Goal: Information Seeking & Learning: Learn about a topic

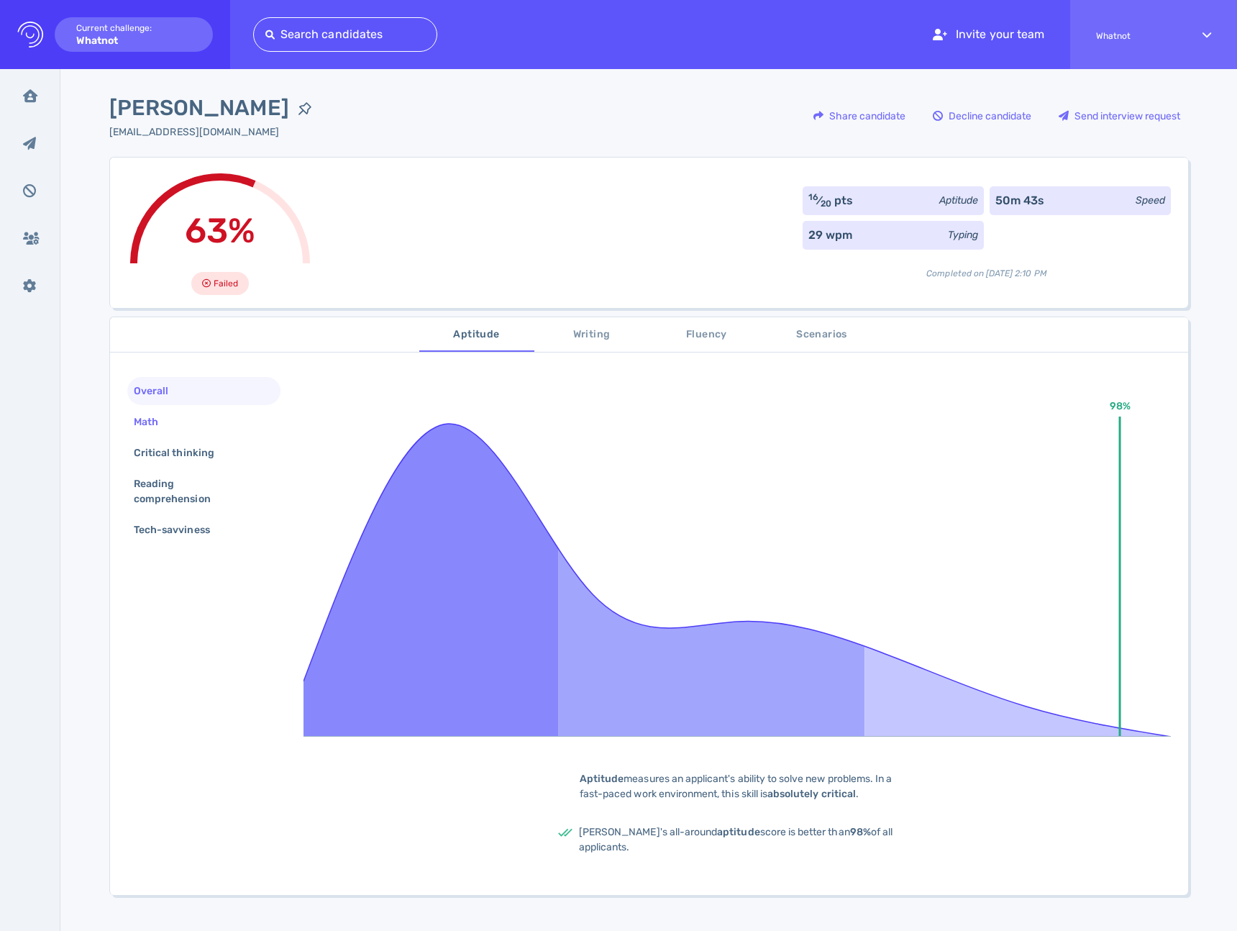
click at [167, 422] on div "Math" at bounding box center [153, 421] width 45 height 21
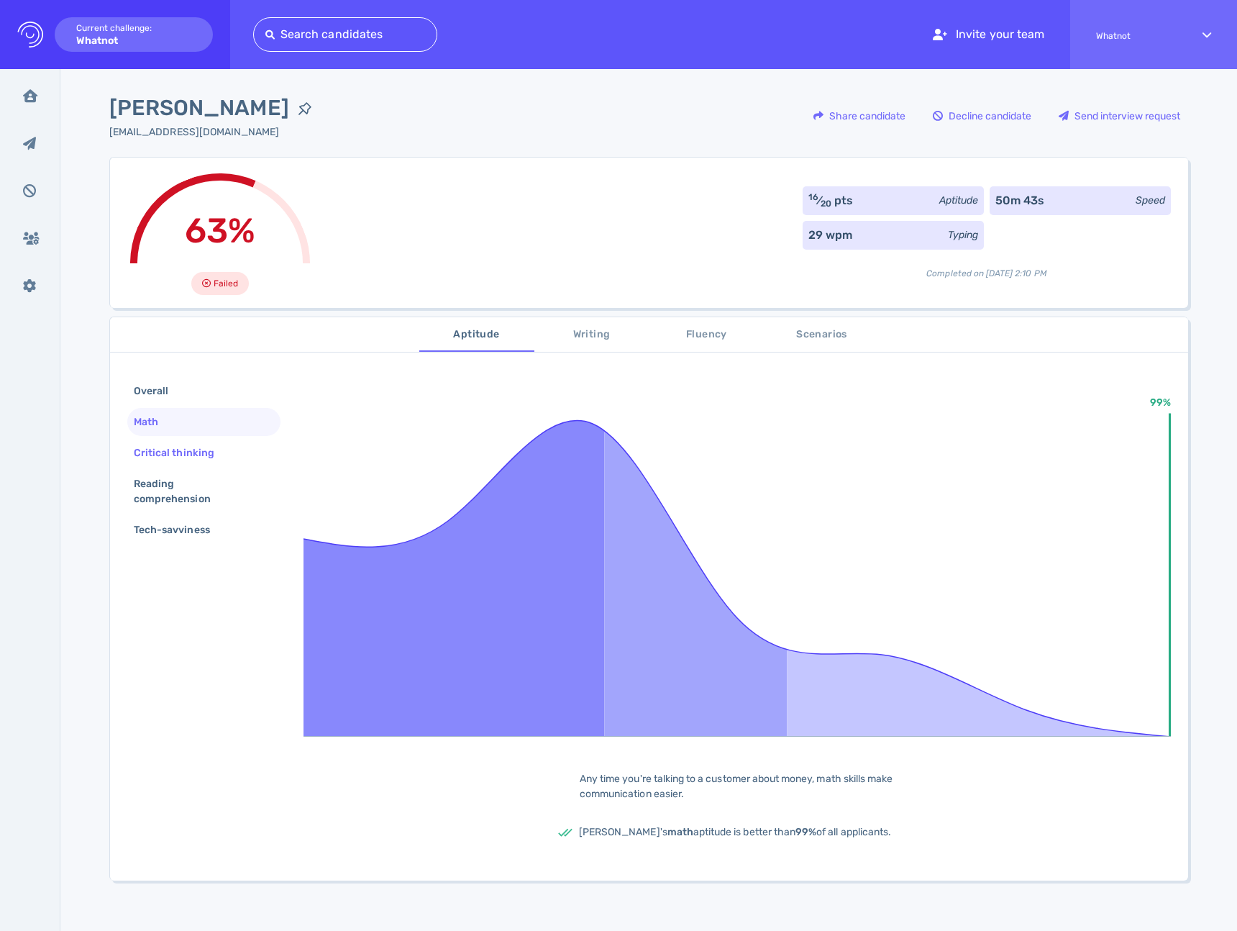
click at [165, 445] on div "Critical thinking" at bounding box center [181, 452] width 101 height 21
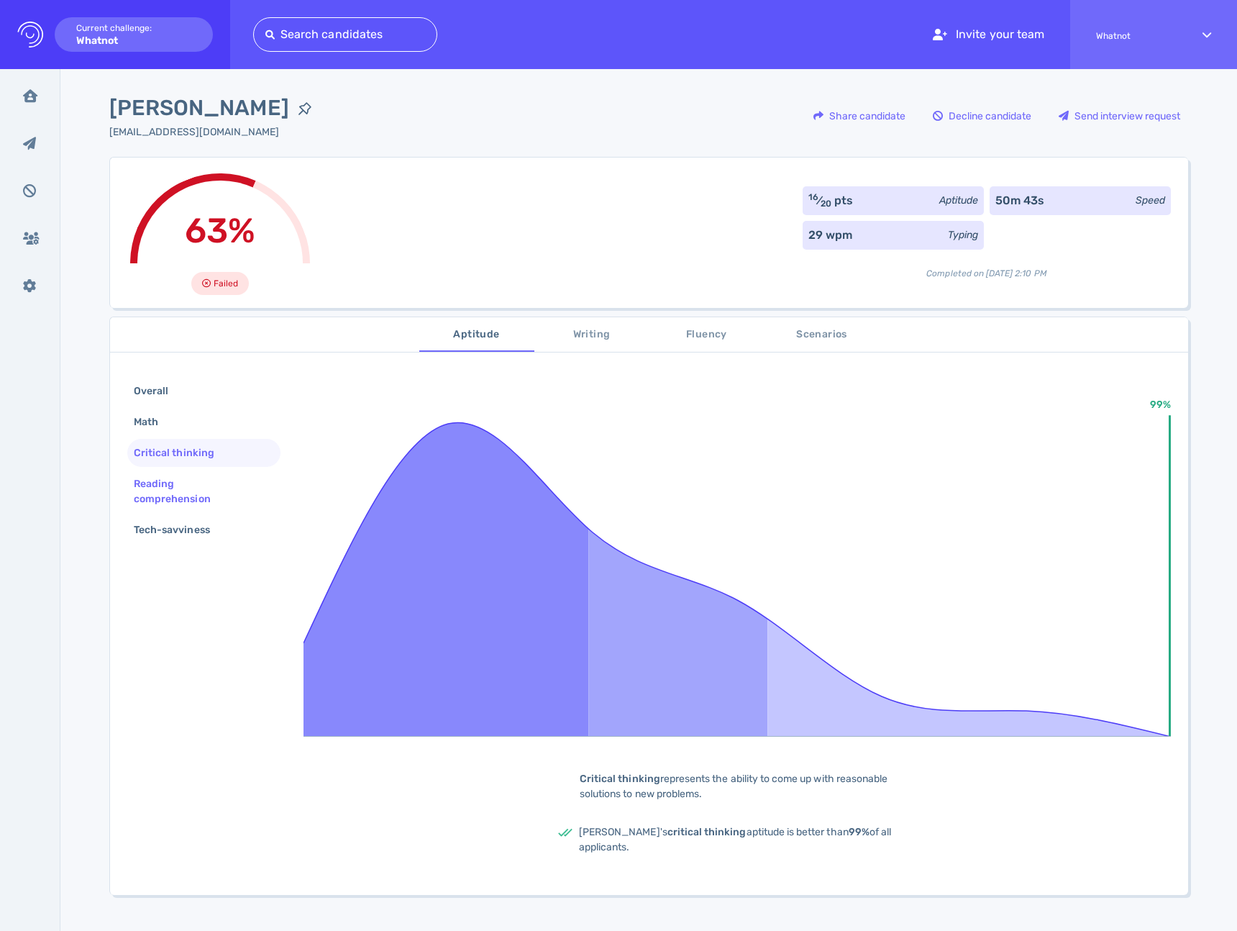
click at [168, 478] on div "Reading comprehension" at bounding box center [198, 491] width 135 height 36
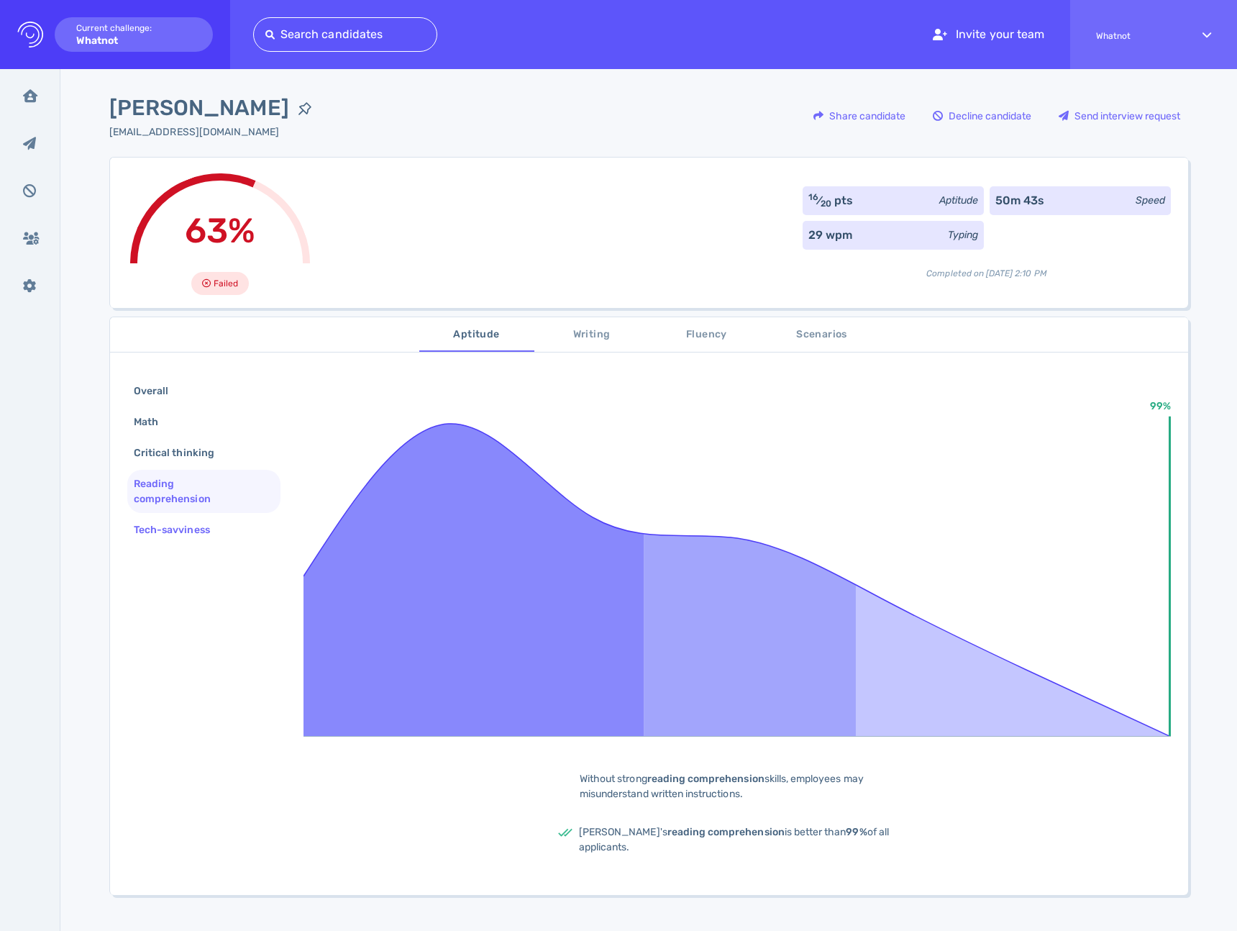
click at [173, 525] on div "Tech-savviness" at bounding box center [179, 529] width 96 height 21
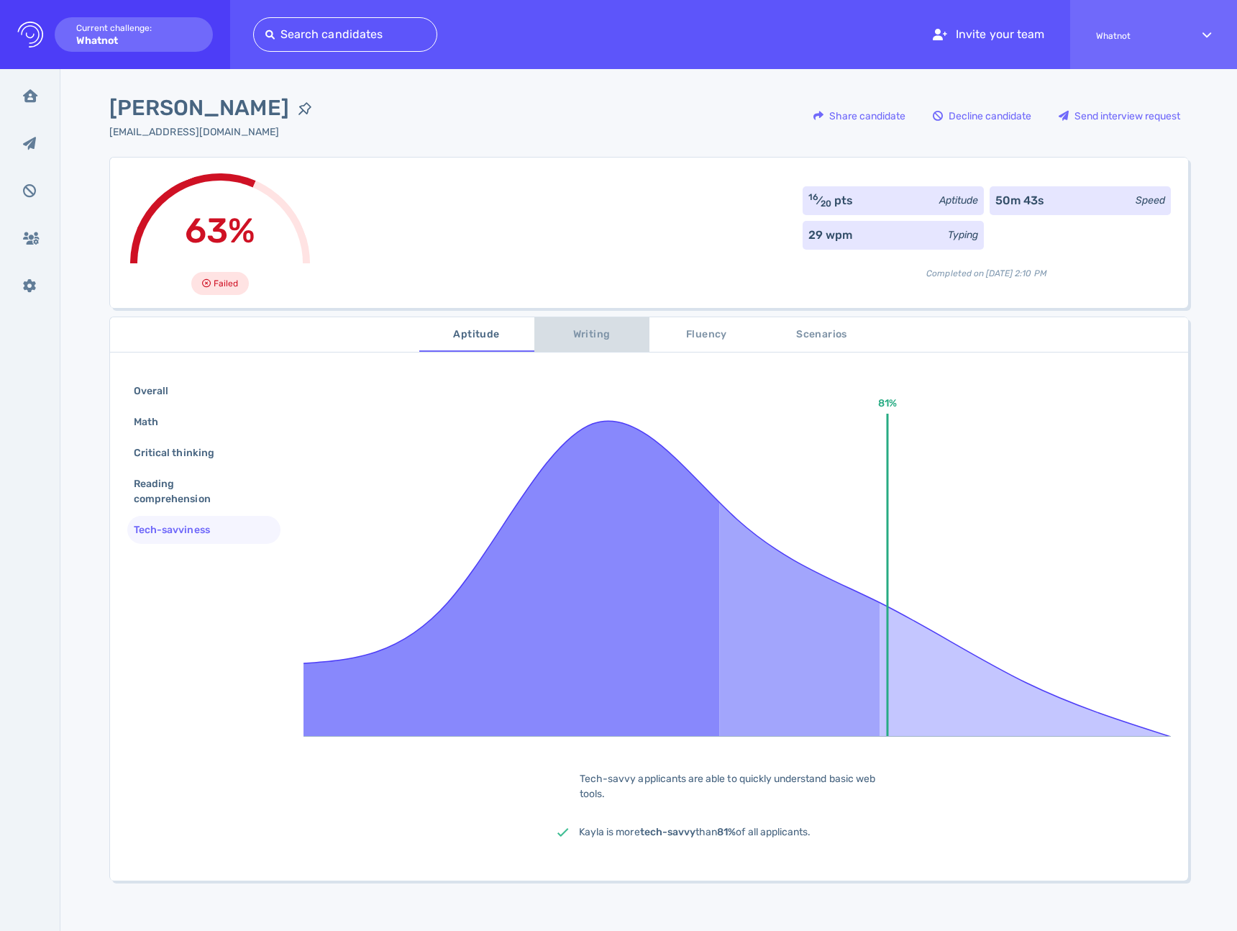
click at [558, 333] on span "Writing" at bounding box center [592, 335] width 98 height 18
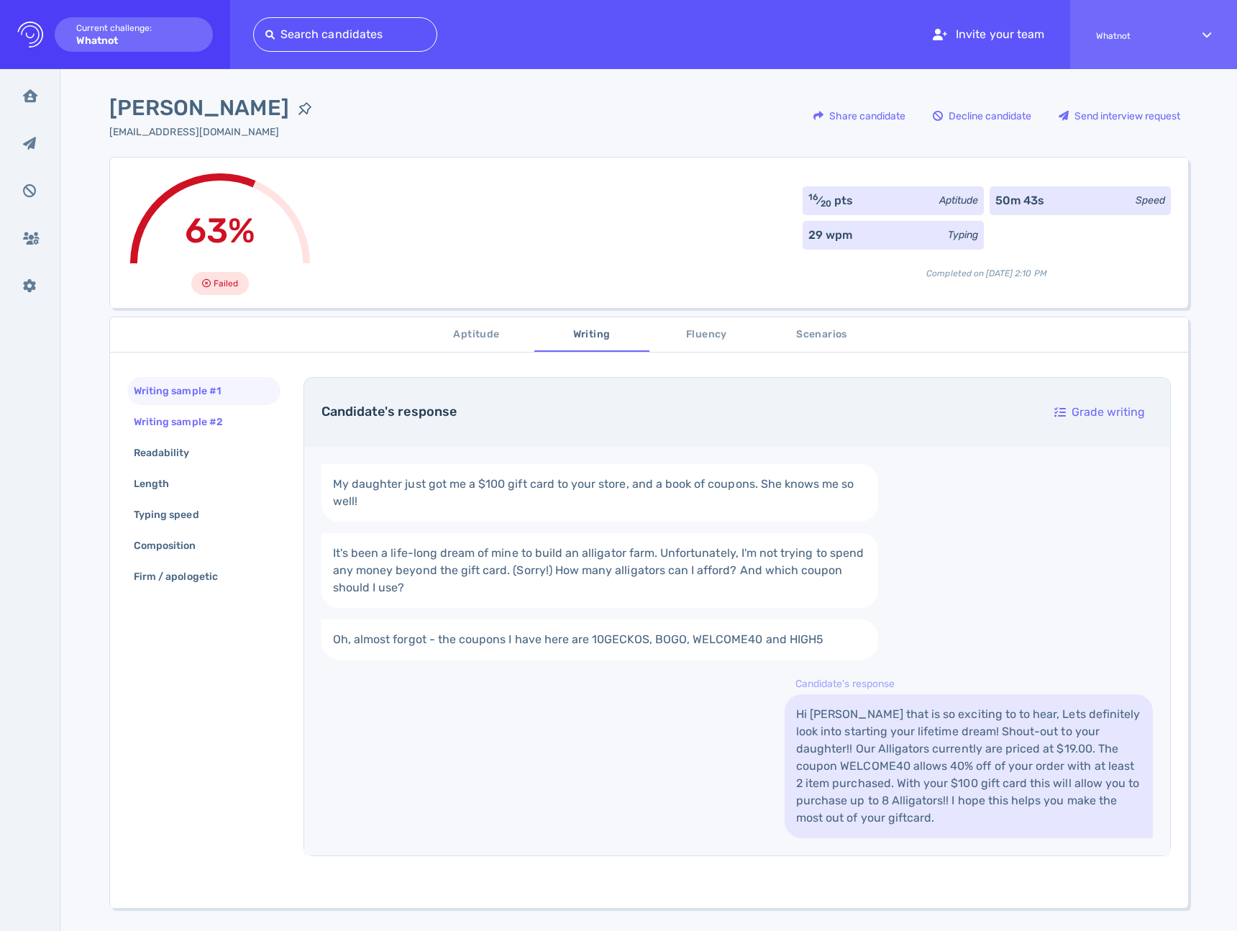
click at [222, 425] on div "Writing sample #2" at bounding box center [185, 421] width 109 height 21
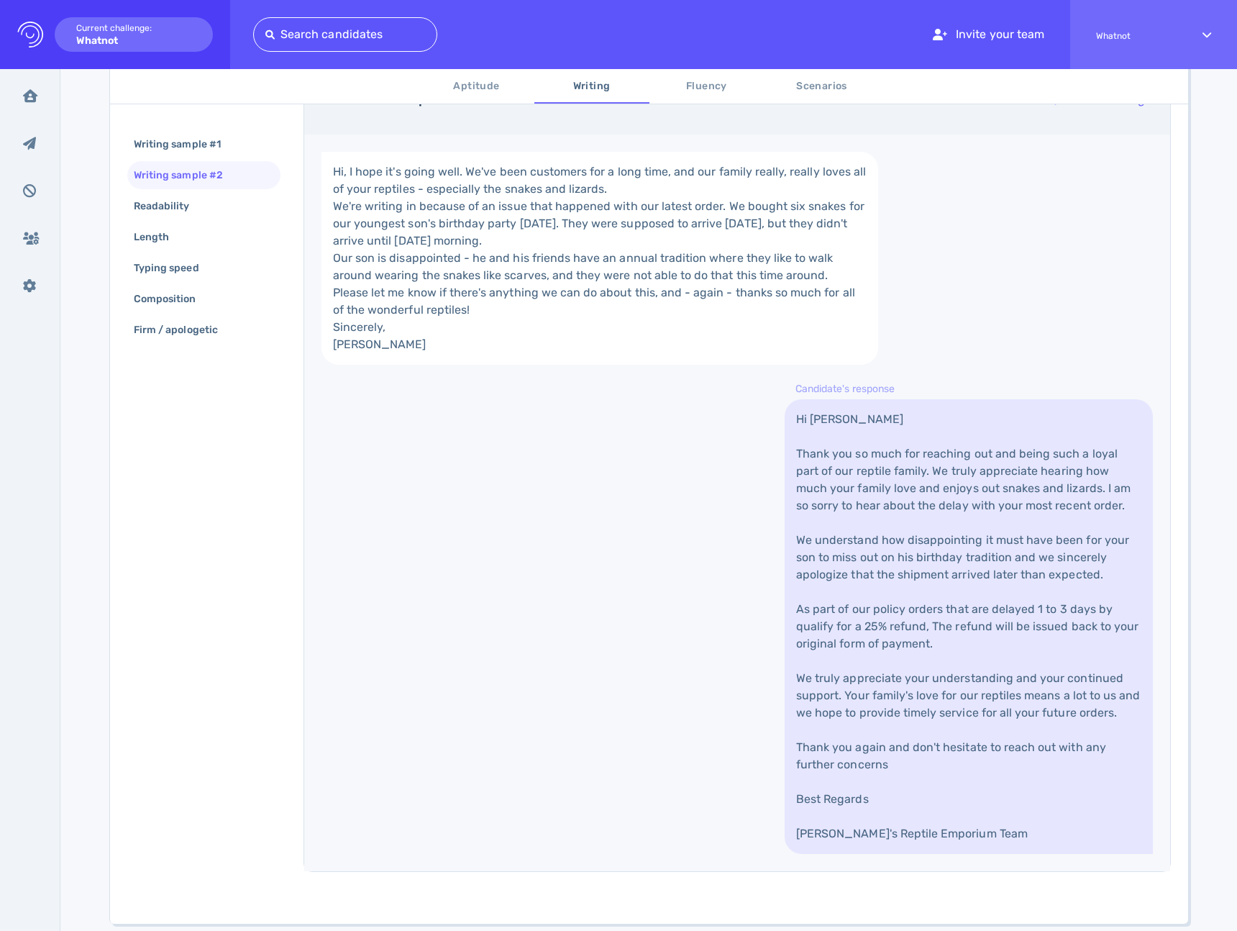
scroll to position [454, 0]
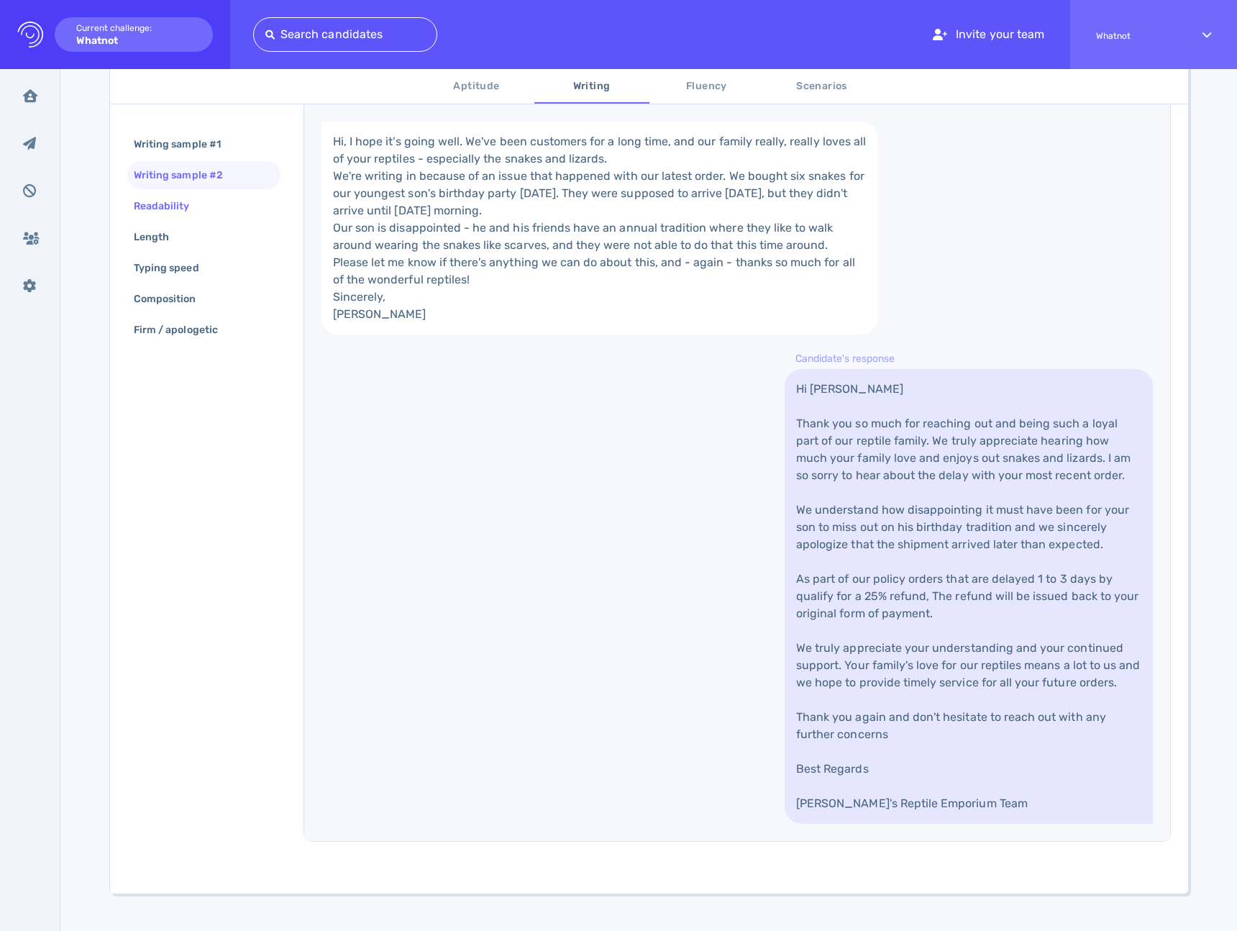
click at [233, 219] on div "Readability" at bounding box center [203, 206] width 153 height 28
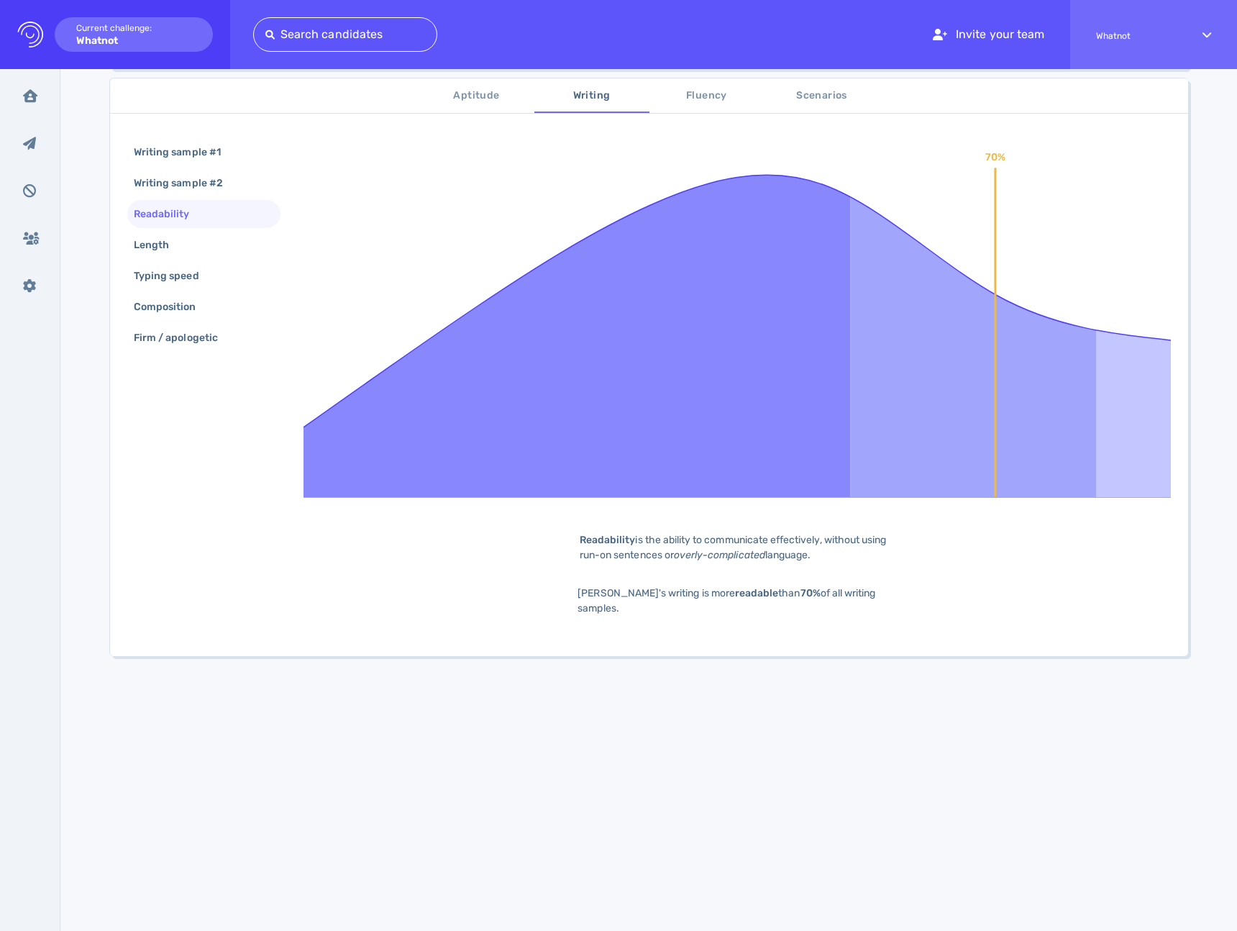
scroll to position [239, 0]
click at [184, 242] on div "Length" at bounding box center [203, 245] width 153 height 28
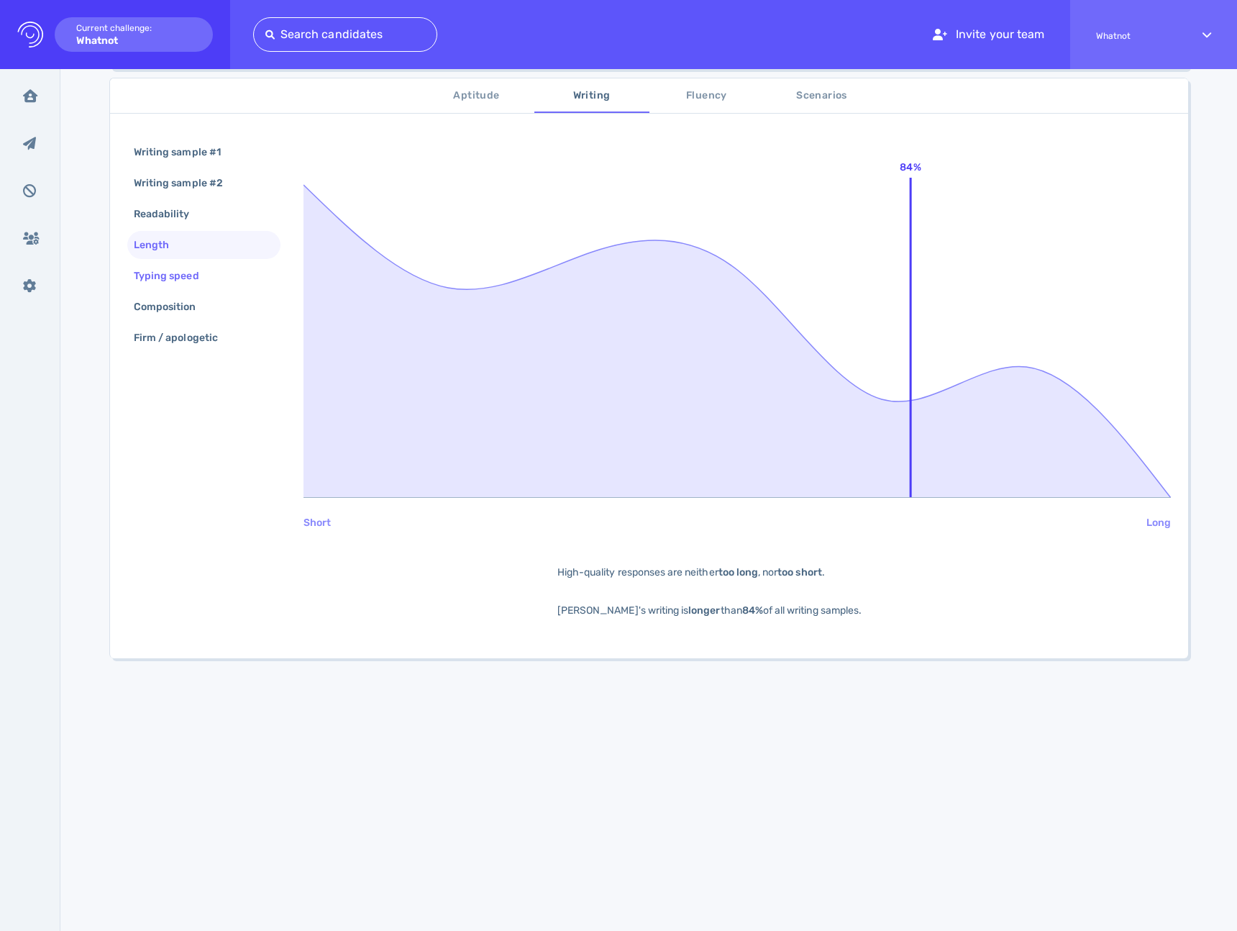
click at [176, 287] on div "Typing speed" at bounding box center [203, 276] width 153 height 28
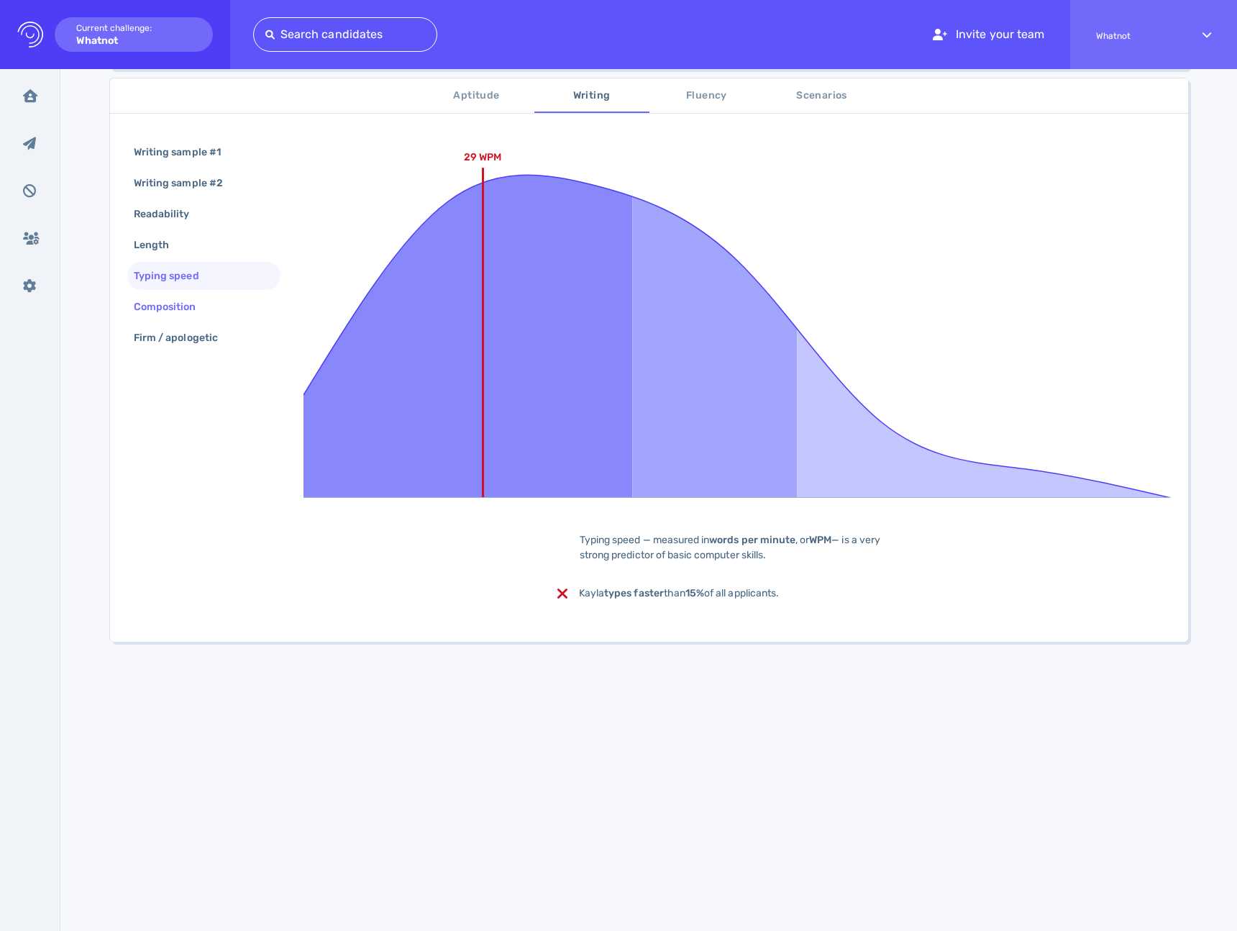
click at [171, 305] on div "Composition" at bounding box center [172, 306] width 83 height 21
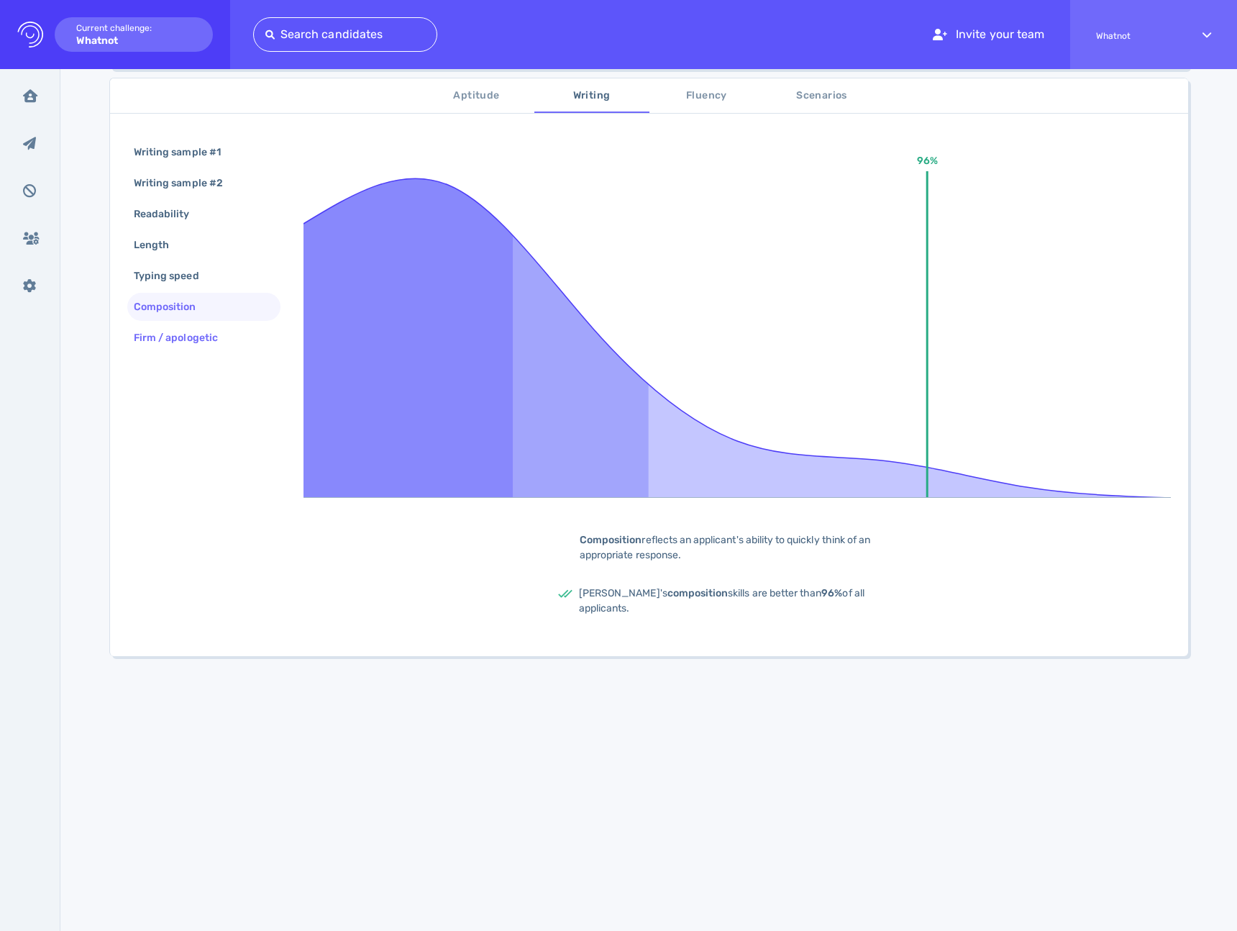
click at [173, 342] on div "Firm / apologetic" at bounding box center [183, 337] width 104 height 21
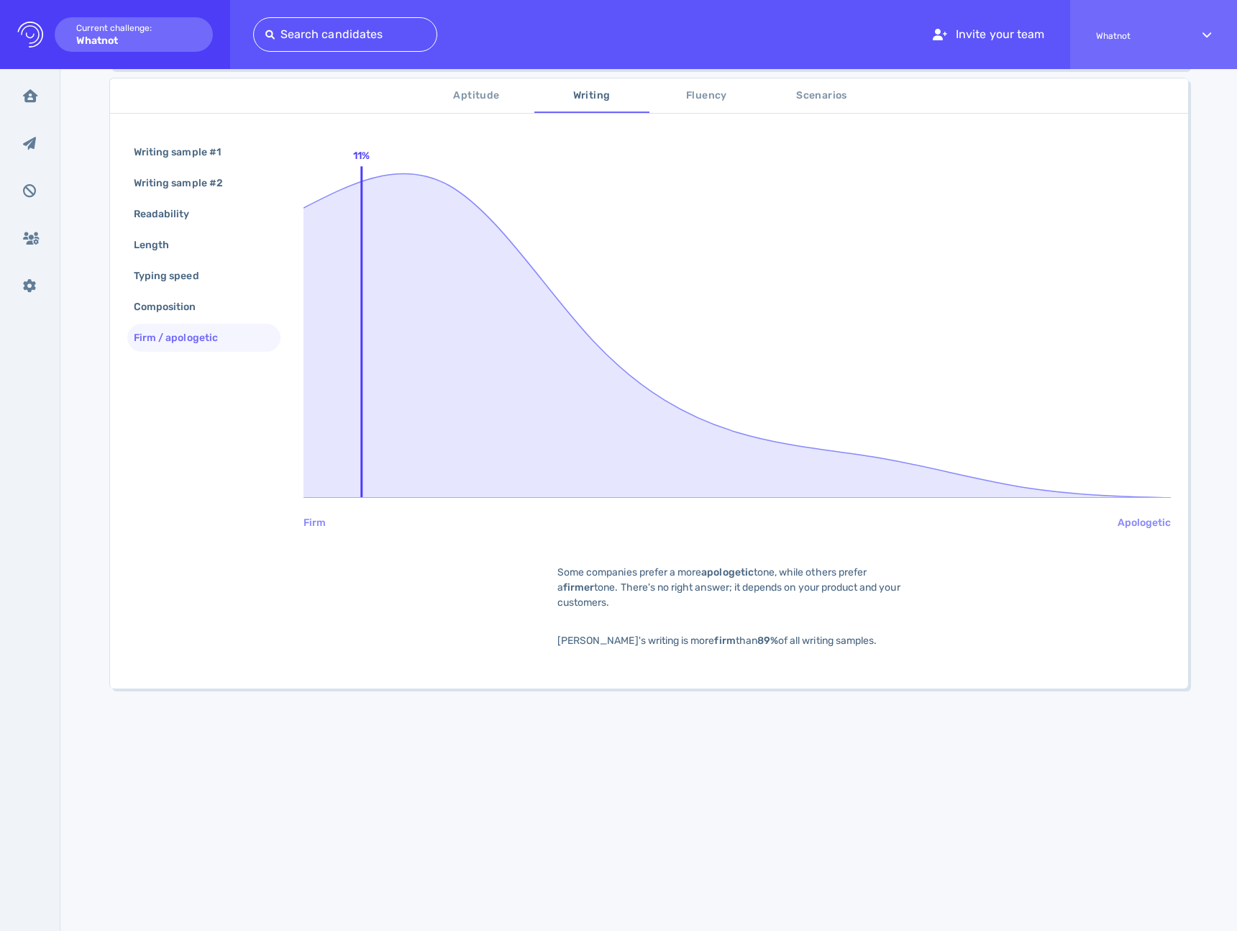
click at [691, 96] on span "Fluency" at bounding box center [707, 96] width 98 height 18
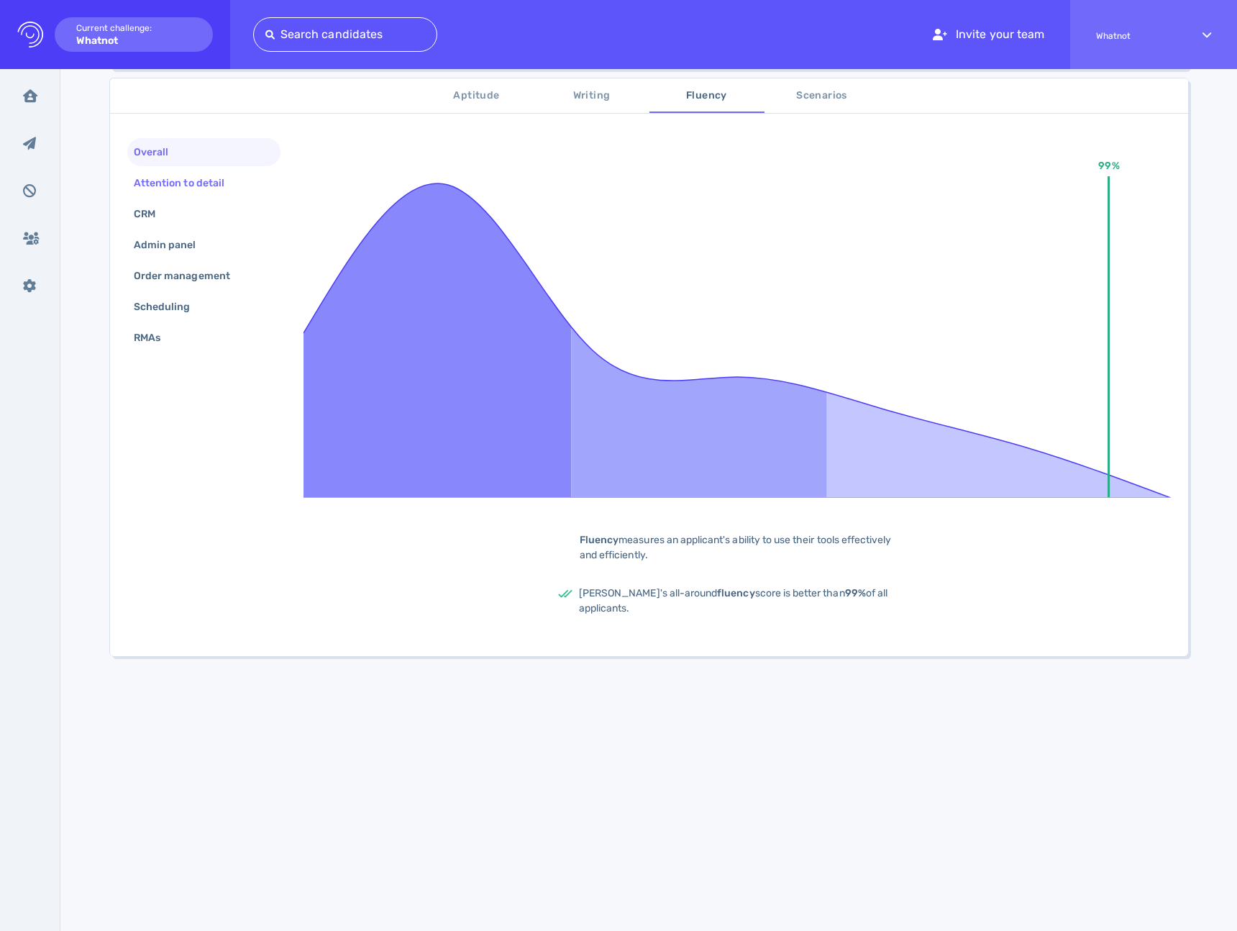
click at [194, 181] on div "Attention to detail" at bounding box center [186, 183] width 111 height 21
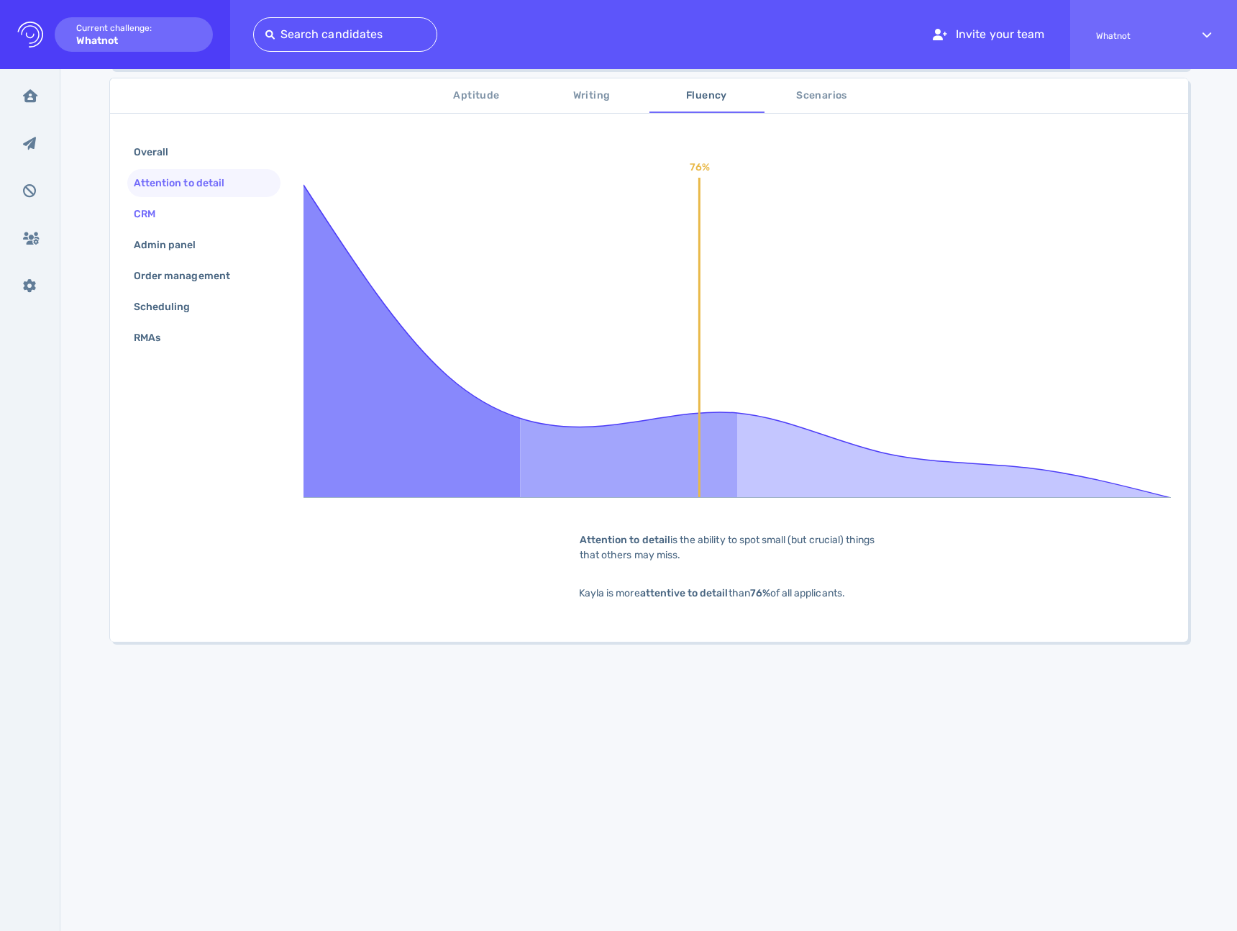
click at [173, 219] on div "CRM" at bounding box center [203, 214] width 153 height 28
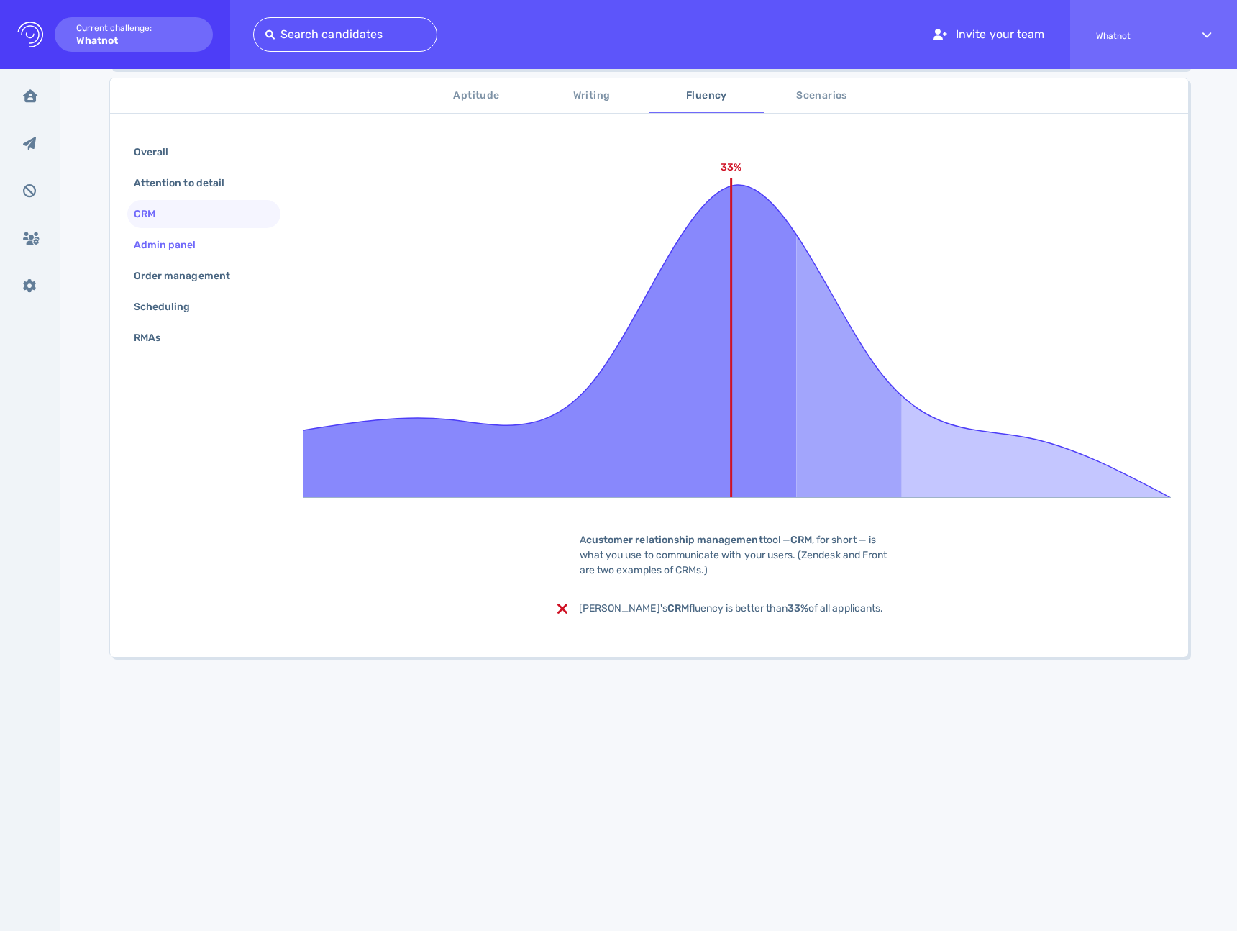
click at [179, 248] on div "Admin panel" at bounding box center [172, 245] width 83 height 21
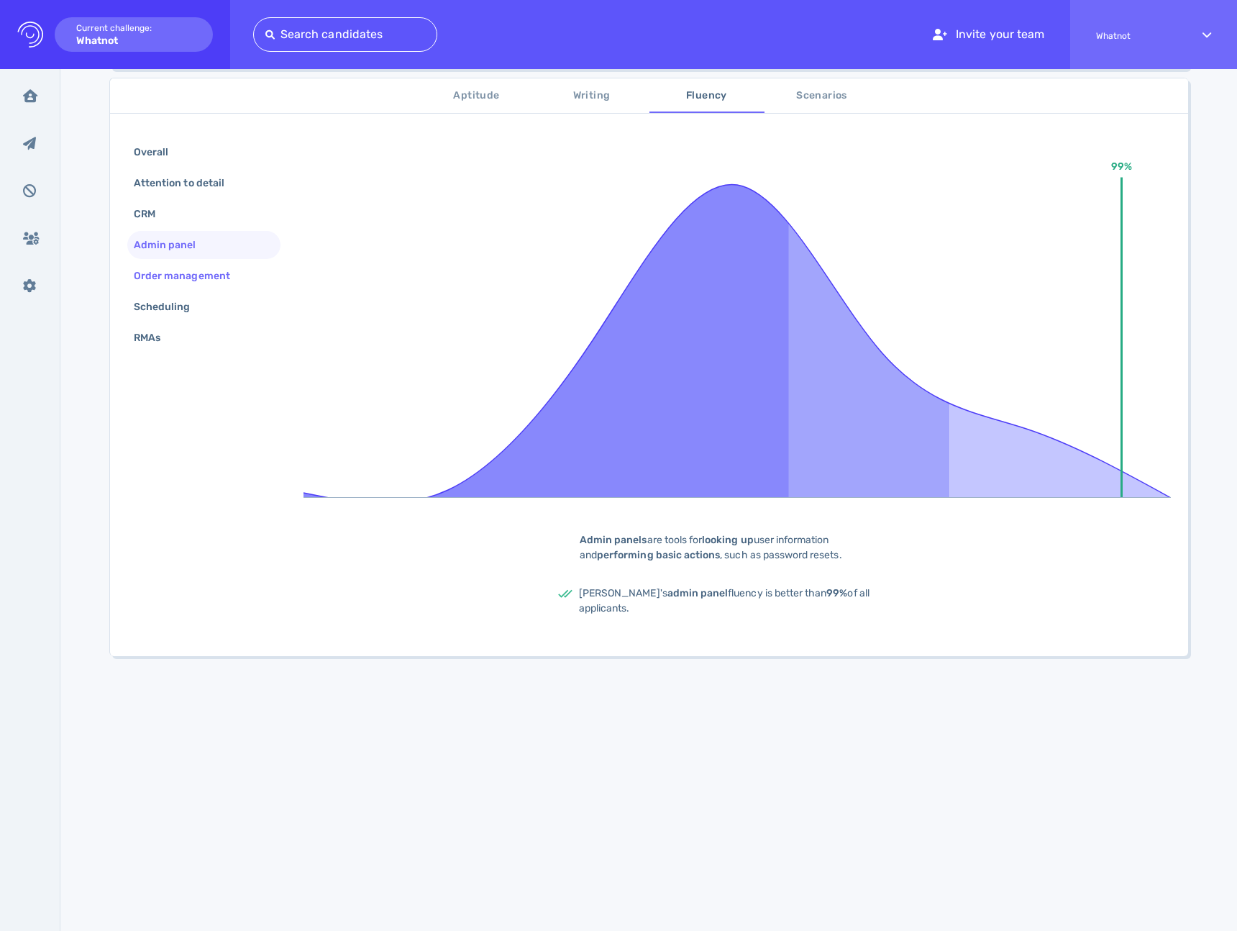
click at [177, 274] on div "Order management" at bounding box center [189, 275] width 117 height 21
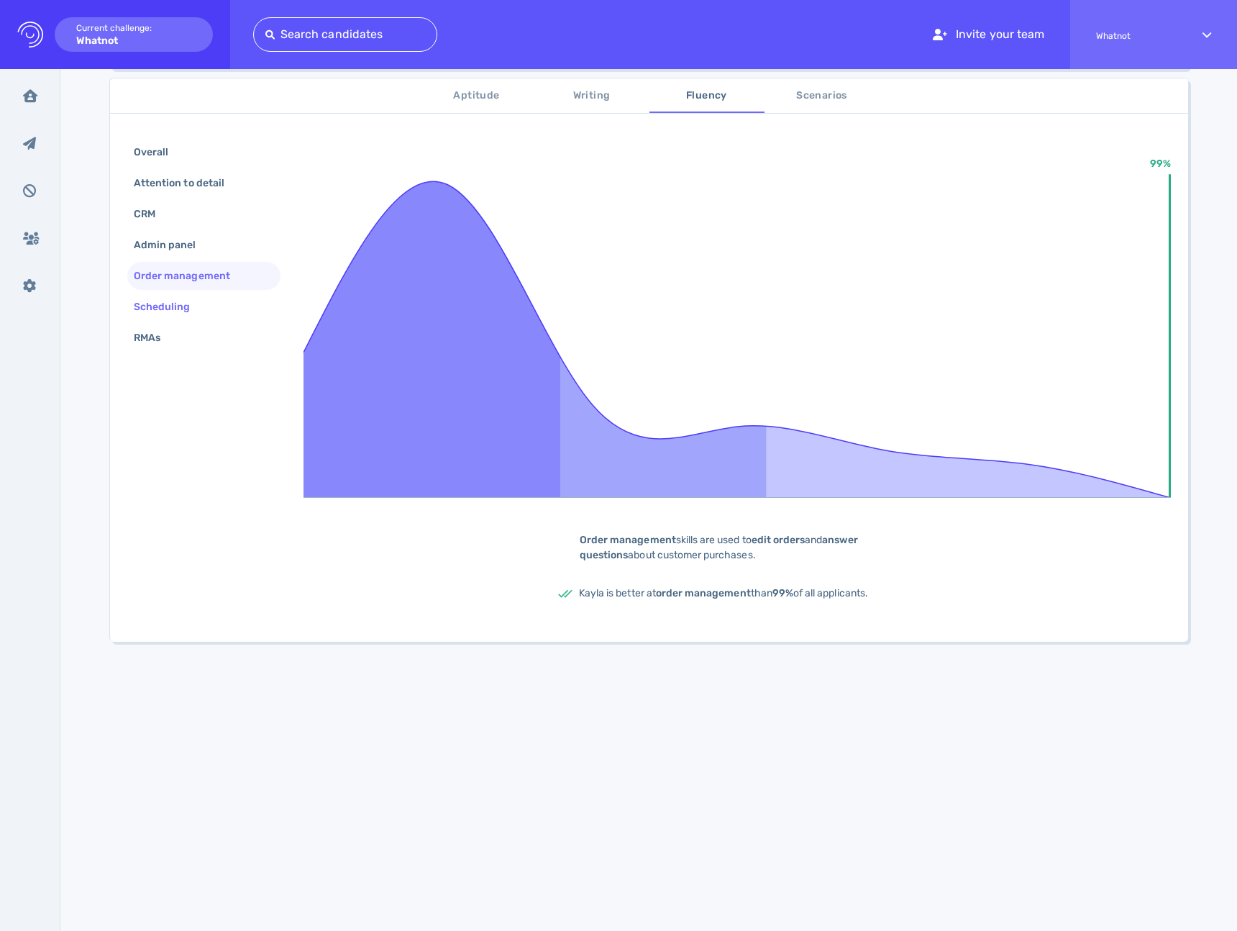
click at [172, 311] on div "Scheduling" at bounding box center [169, 306] width 77 height 21
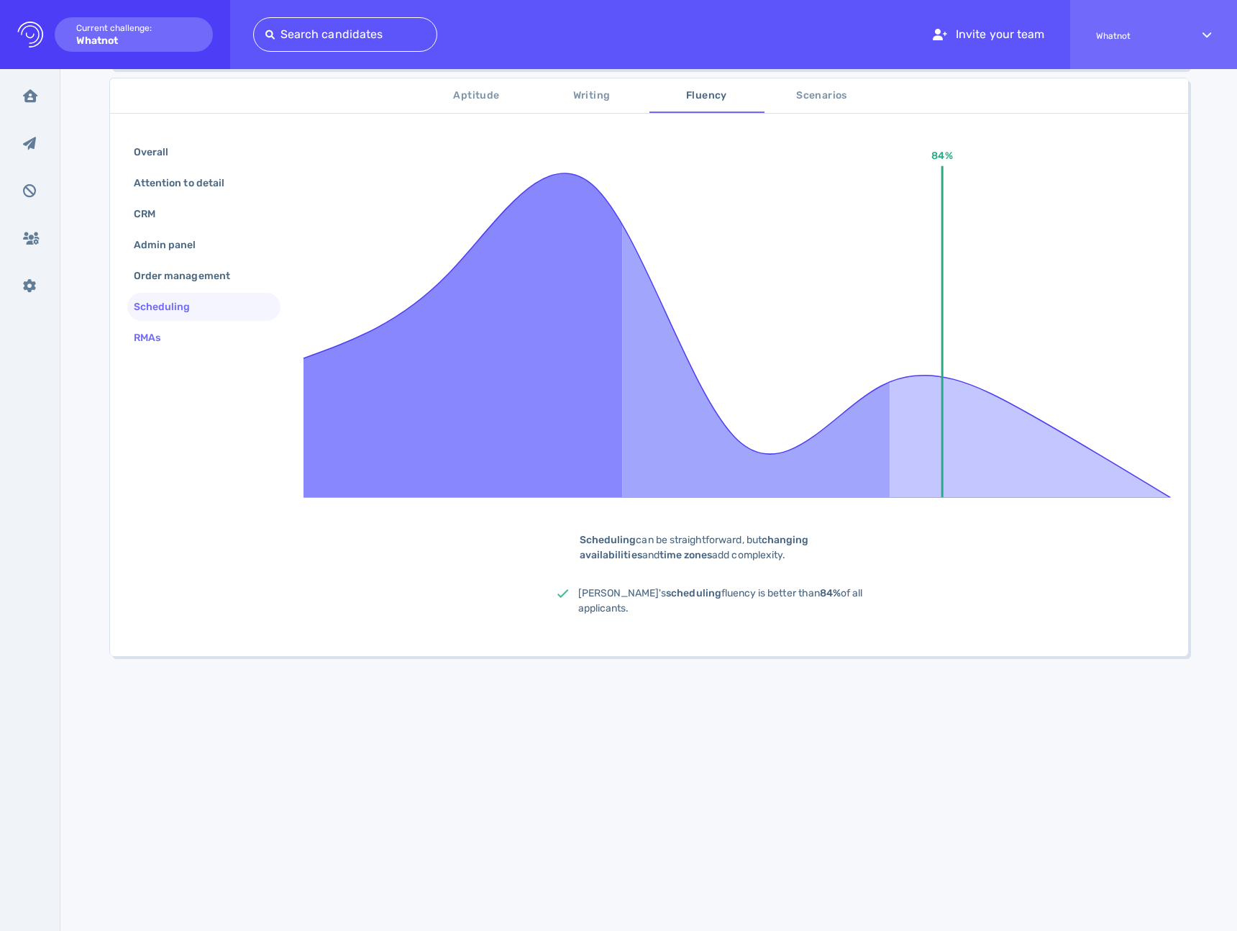
click at [158, 337] on div "RMAs" at bounding box center [154, 337] width 47 height 21
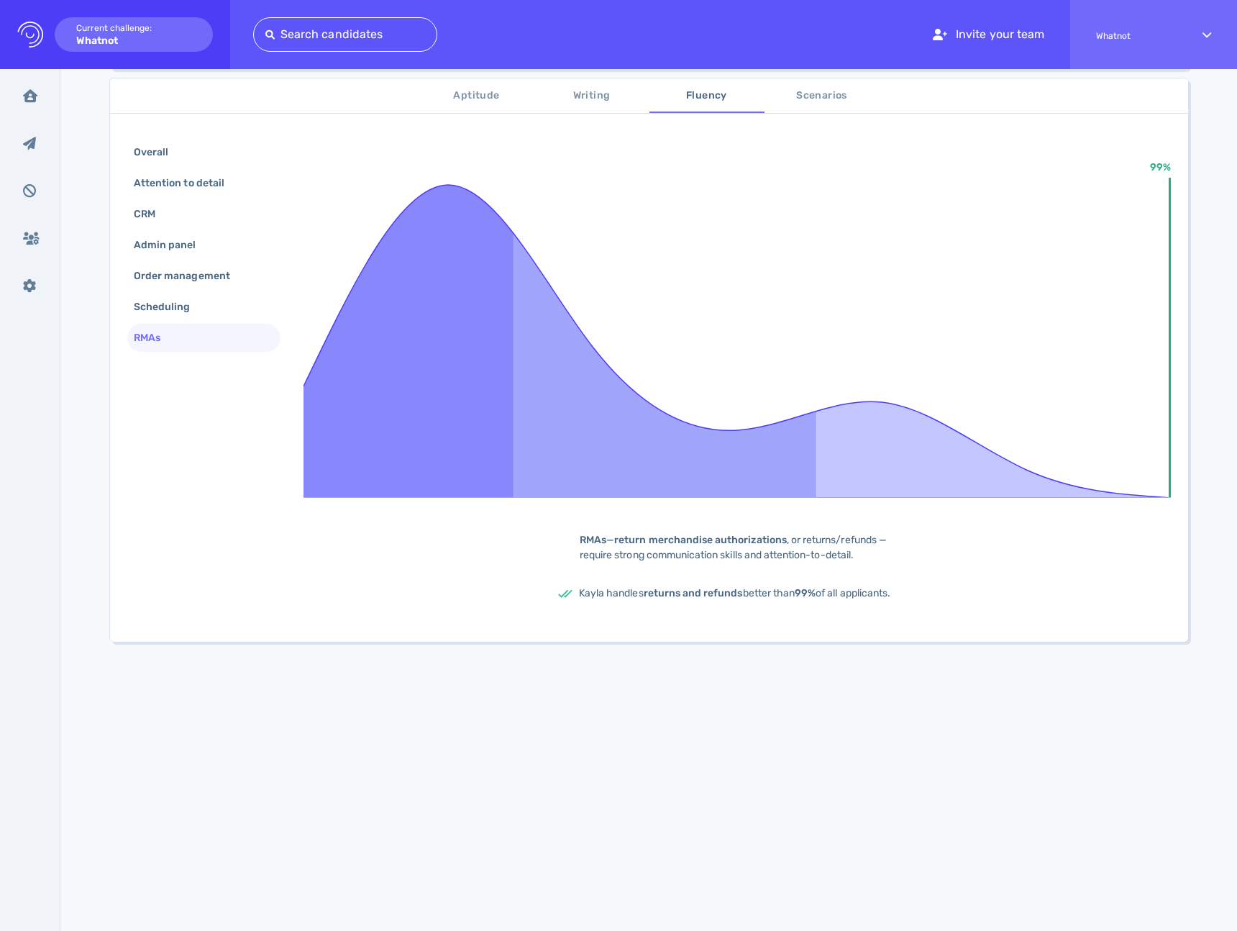
click at [817, 102] on span "Scenarios" at bounding box center [822, 96] width 98 height 18
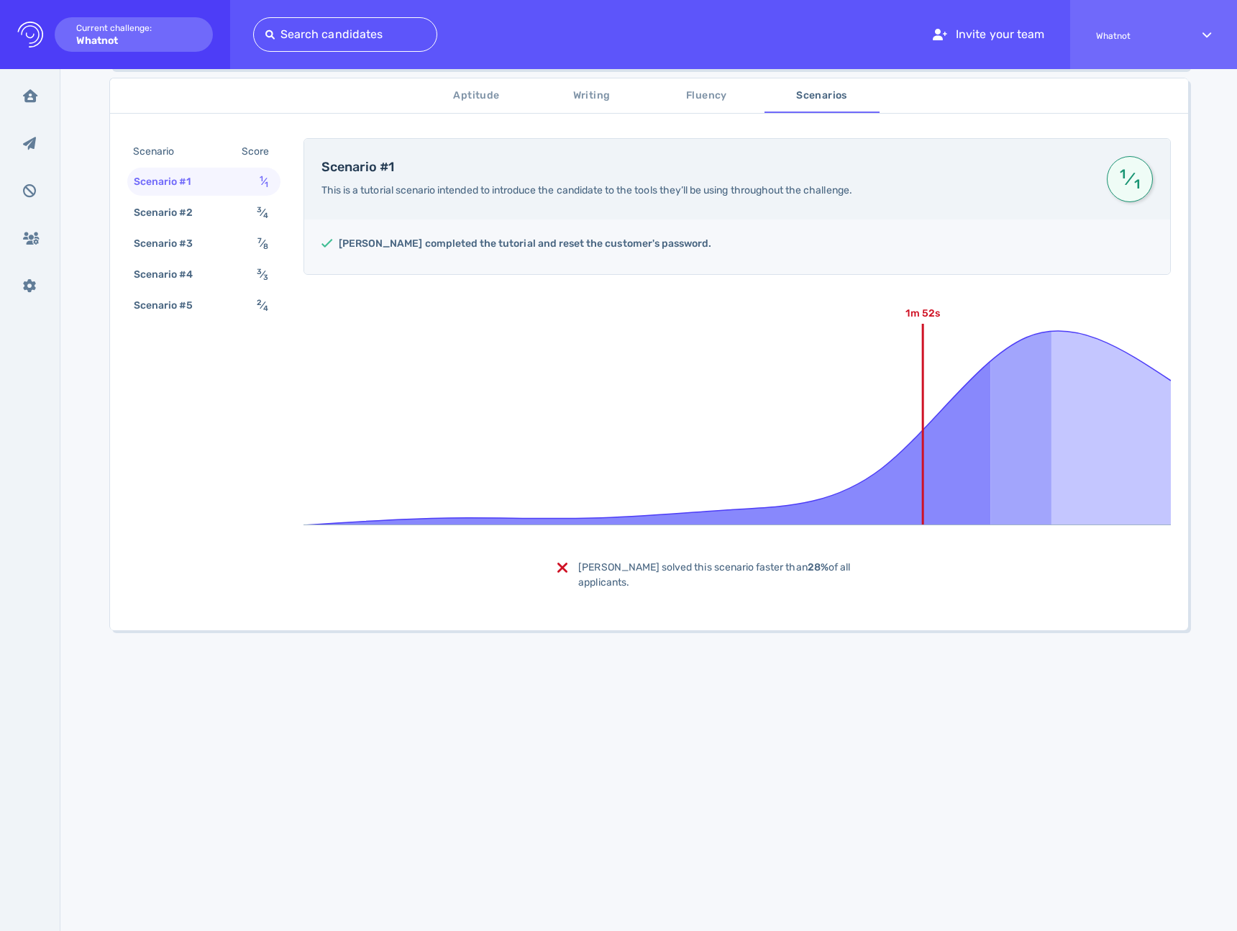
click at [472, 88] on span "Aptitude" at bounding box center [477, 96] width 98 height 18
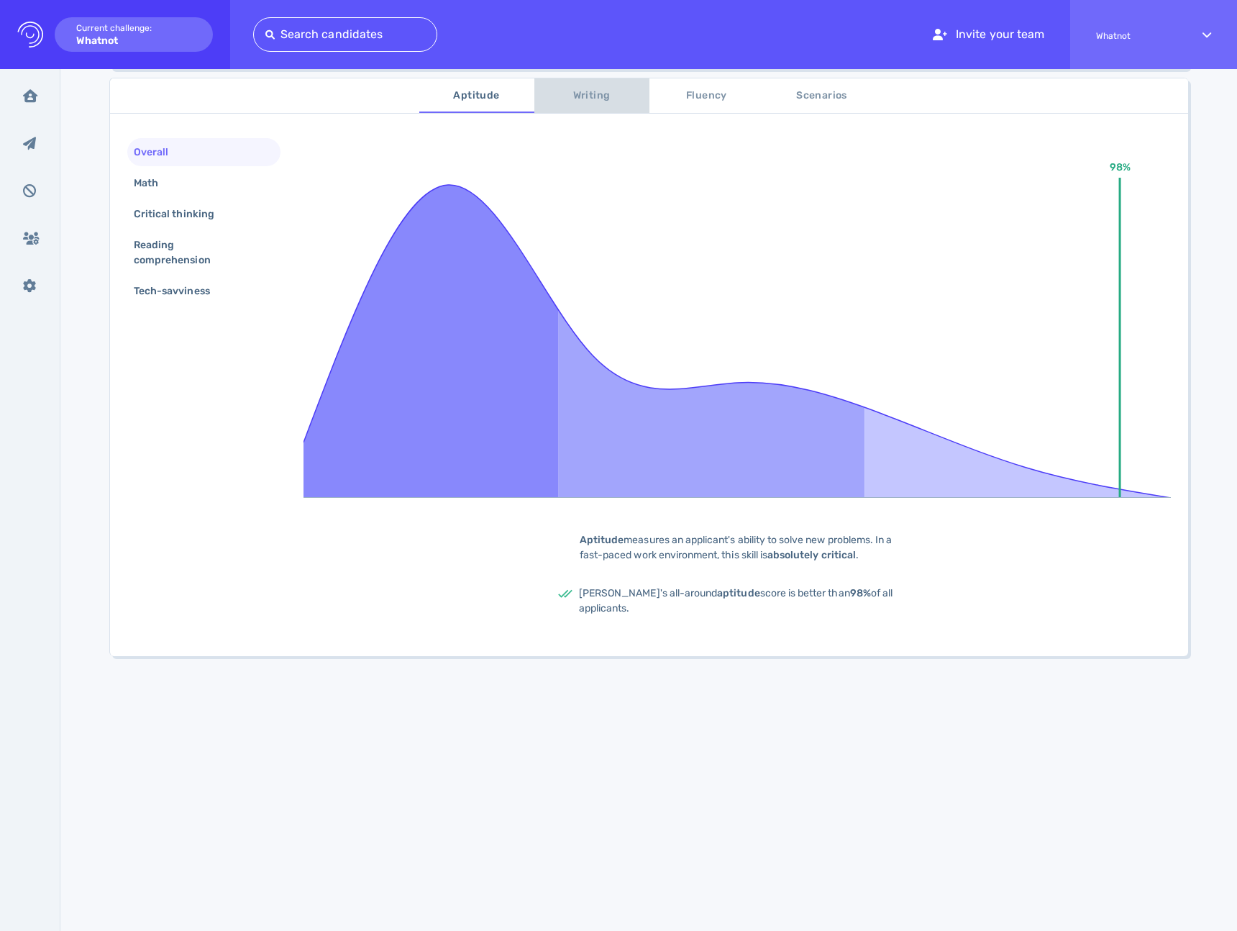
click at [600, 96] on span "Writing" at bounding box center [592, 96] width 98 height 18
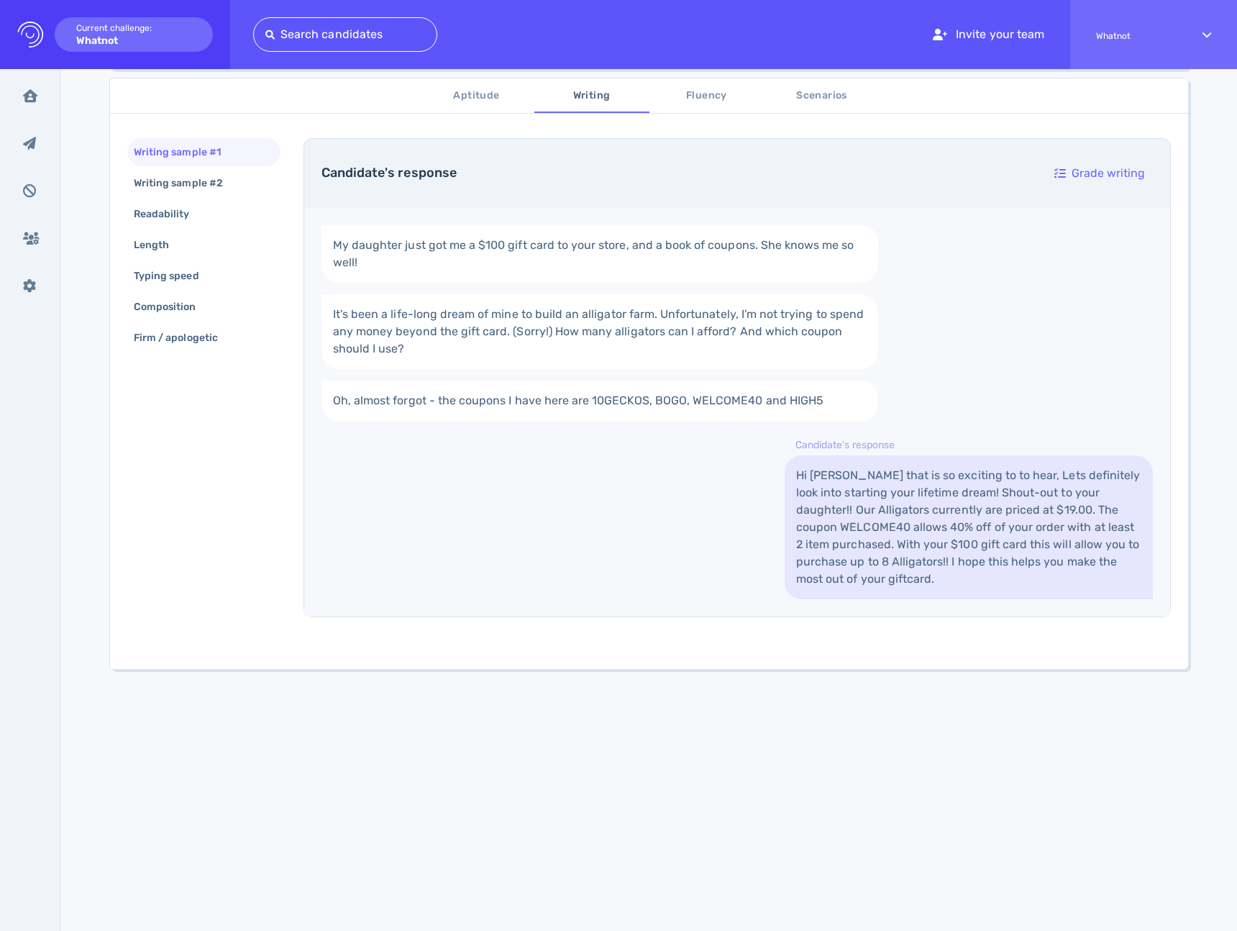
click at [822, 104] on button "Scenarios" at bounding box center [822, 95] width 115 height 35
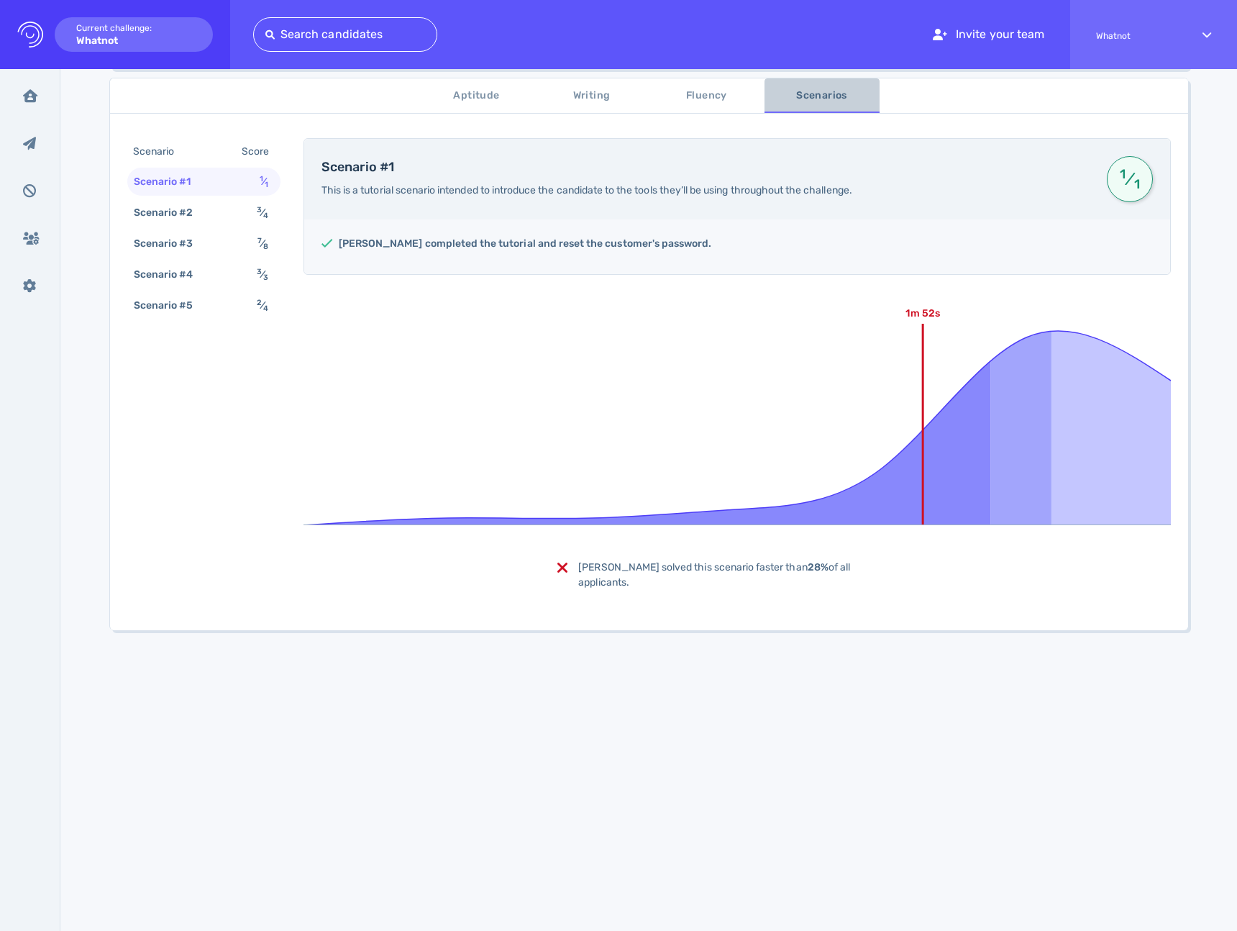
click at [822, 104] on button "Scenarios" at bounding box center [822, 95] width 115 height 35
click at [254, 316] on div "Scenario #5 2 ⁄ 4" at bounding box center [203, 305] width 153 height 28
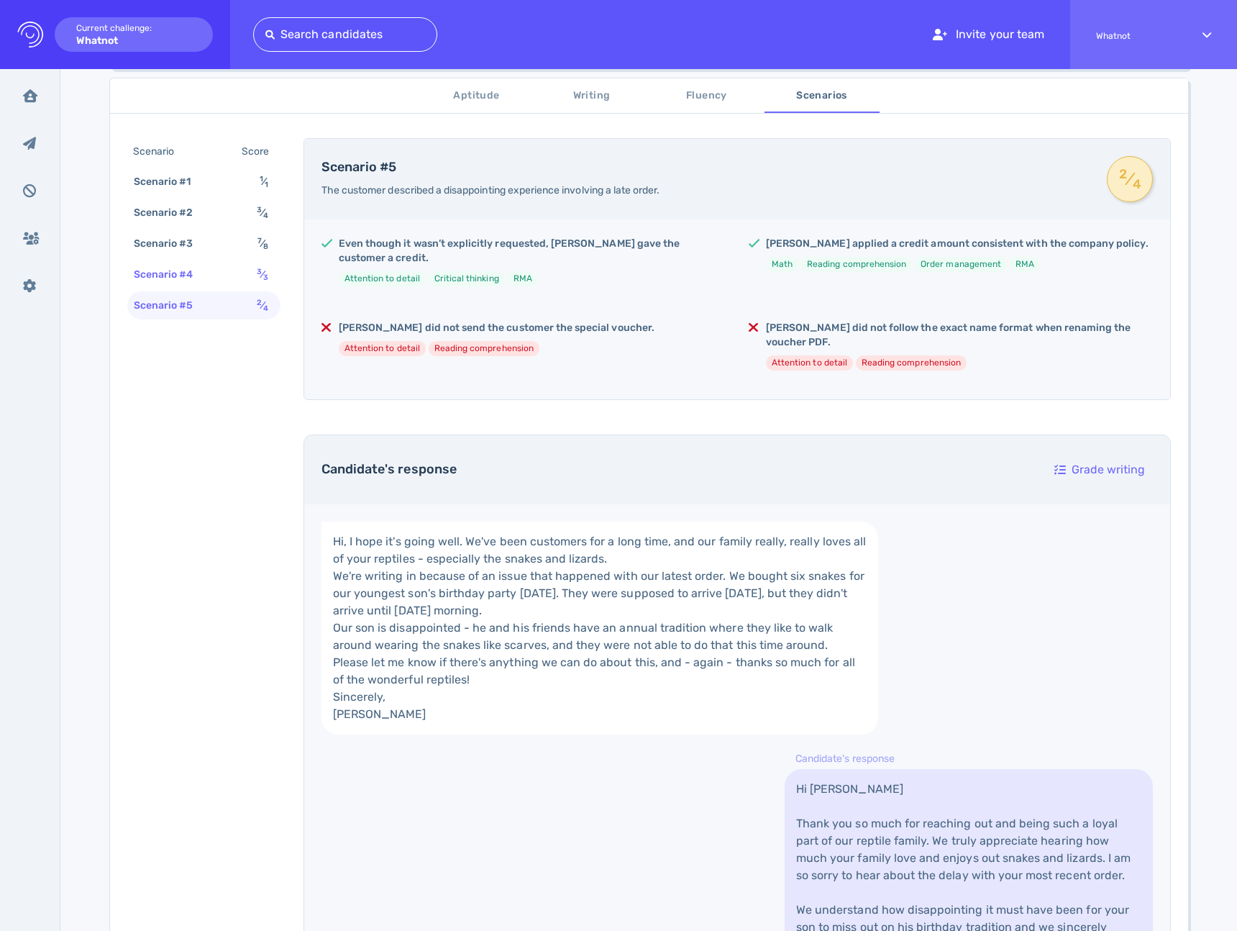
click at [241, 269] on div "Scenario #4 3 ⁄ 3" at bounding box center [203, 274] width 153 height 28
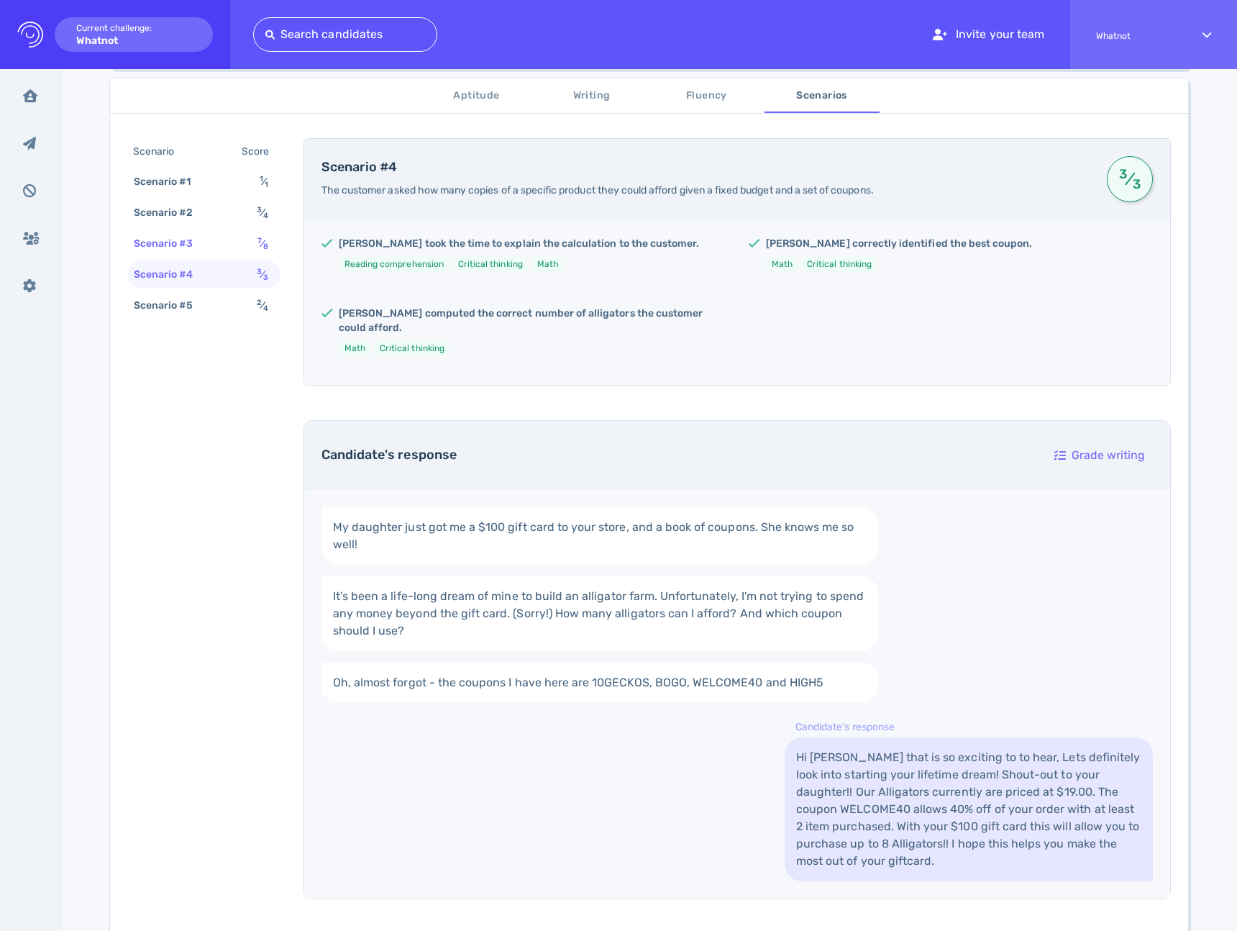
click at [242, 254] on div "Scenario #3 7 ⁄ 8" at bounding box center [203, 243] width 153 height 28
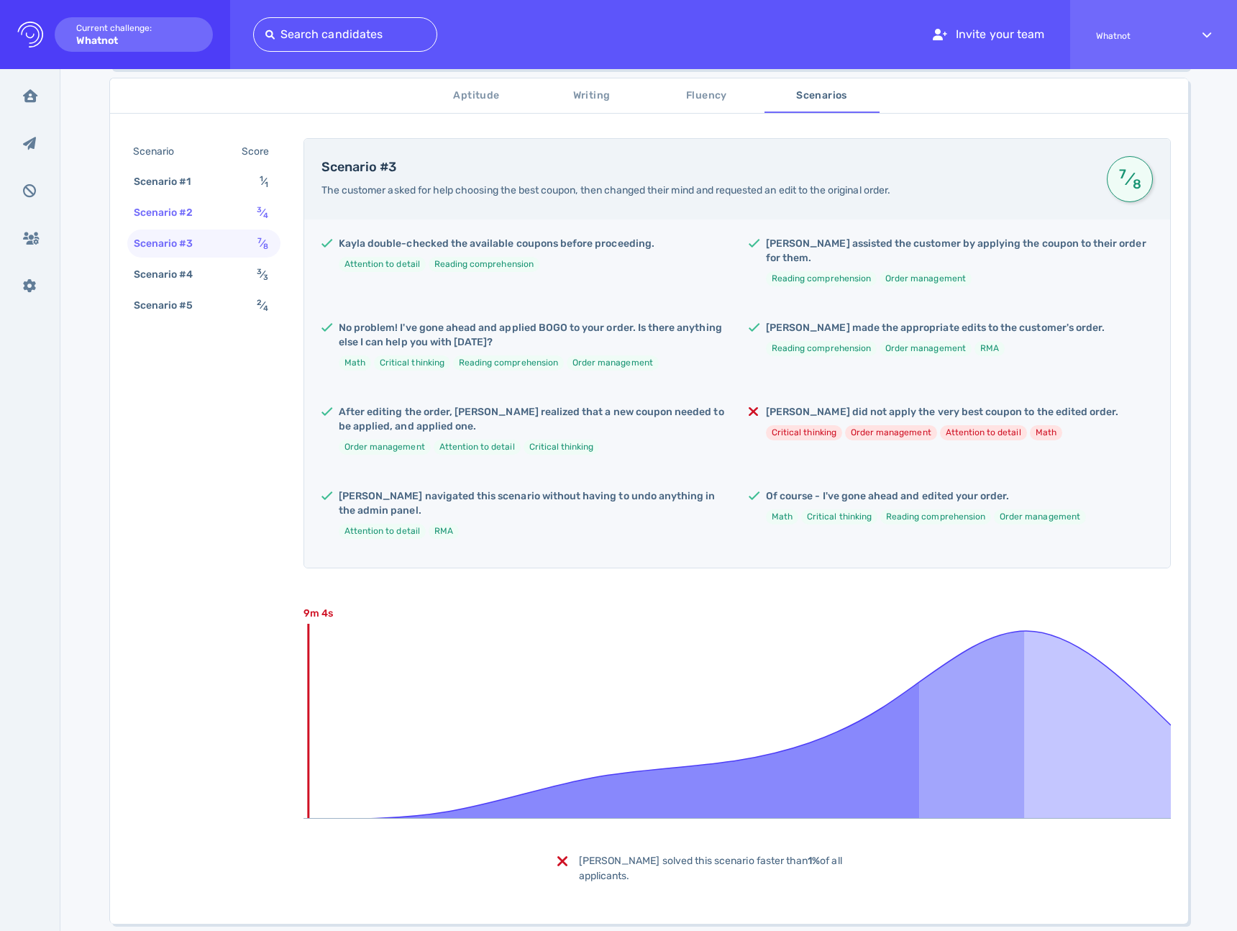
click at [227, 211] on div "Scenario #2 3 ⁄ 4" at bounding box center [203, 213] width 153 height 28
